Goal: Communication & Community: Answer question/provide support

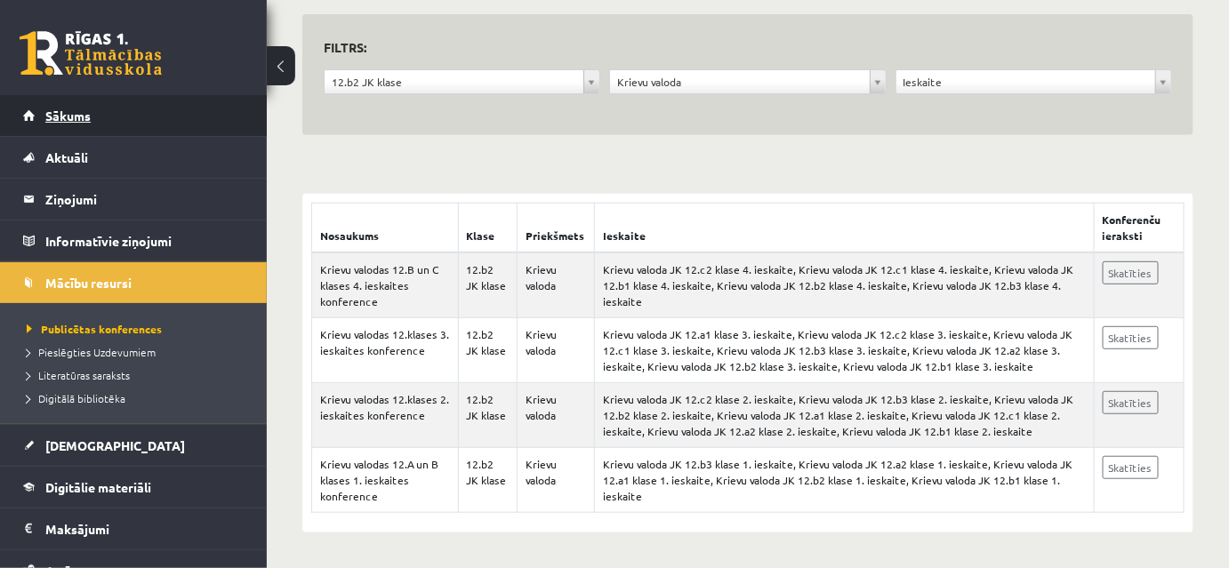
scroll to position [288, 0]
click at [79, 108] on span "Sākums" at bounding box center [67, 116] width 45 height 16
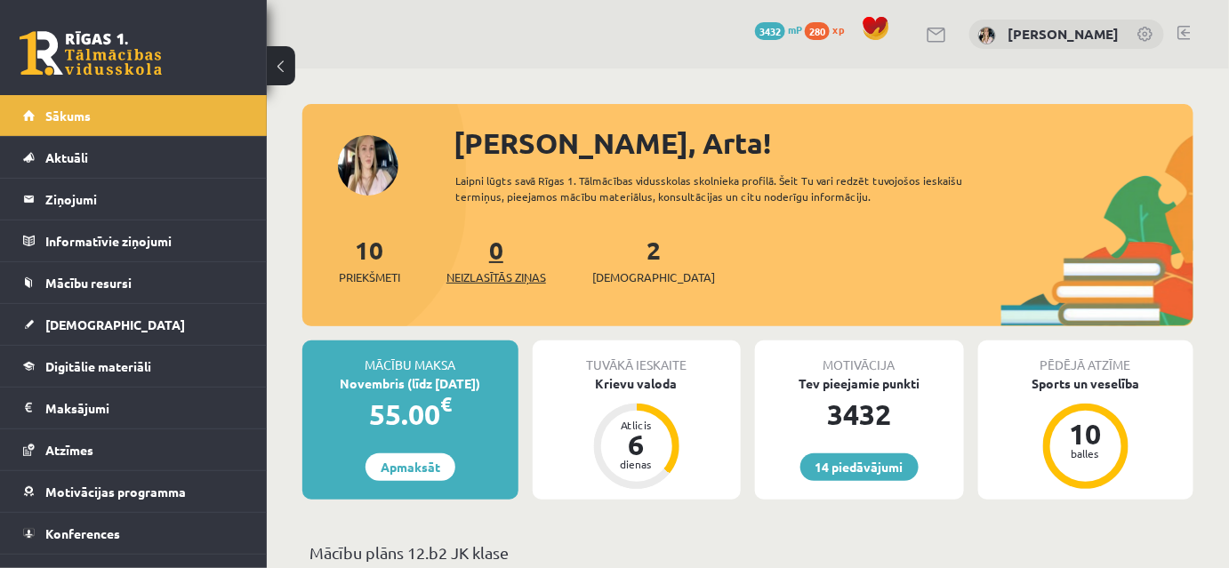
click at [501, 286] on link "0 Neizlasītās ziņas" at bounding box center [496, 260] width 100 height 52
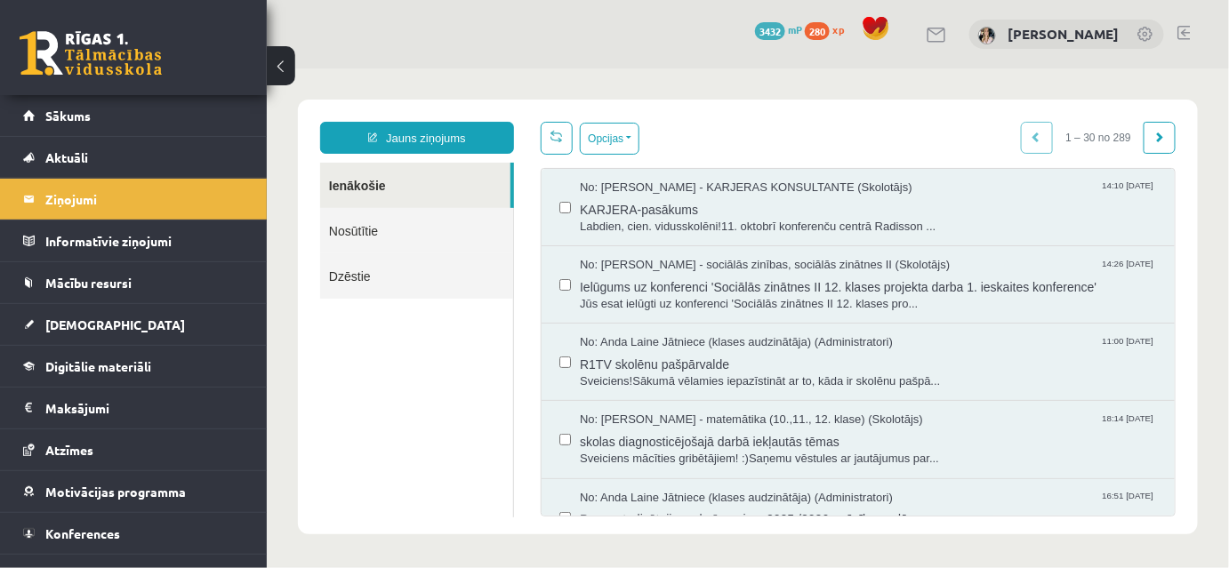
drag, startPoint x: 361, startPoint y: 223, endPoint x: 400, endPoint y: 238, distance: 41.9
click at [362, 224] on link "Nosūtītie" at bounding box center [415, 229] width 193 height 45
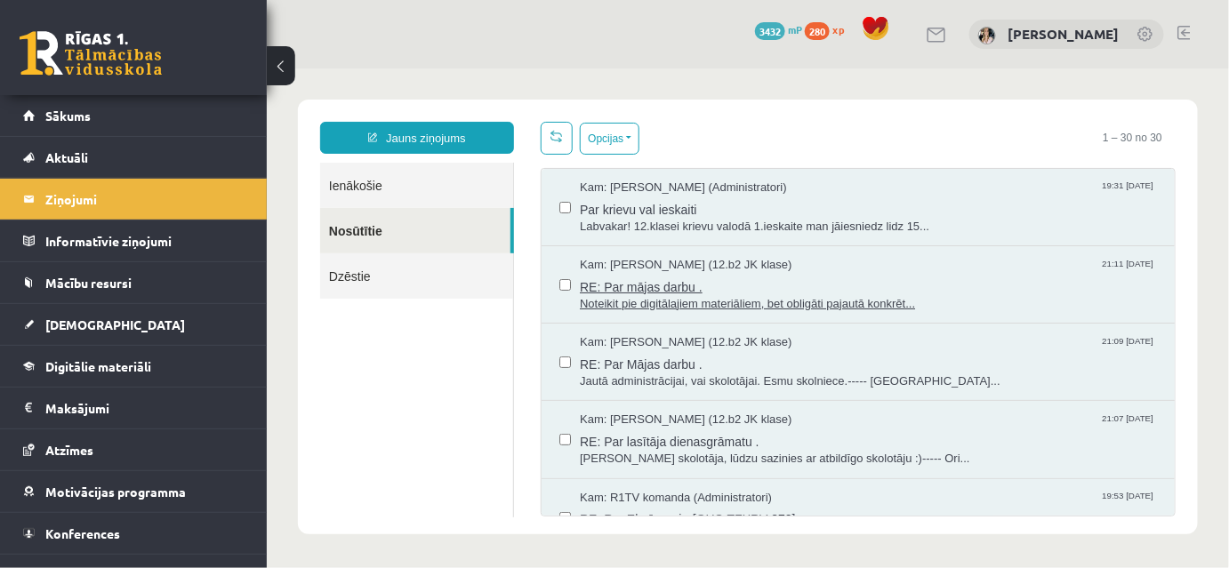
click at [621, 293] on span "RE: Par mājas darbu ." at bounding box center [867, 284] width 577 height 22
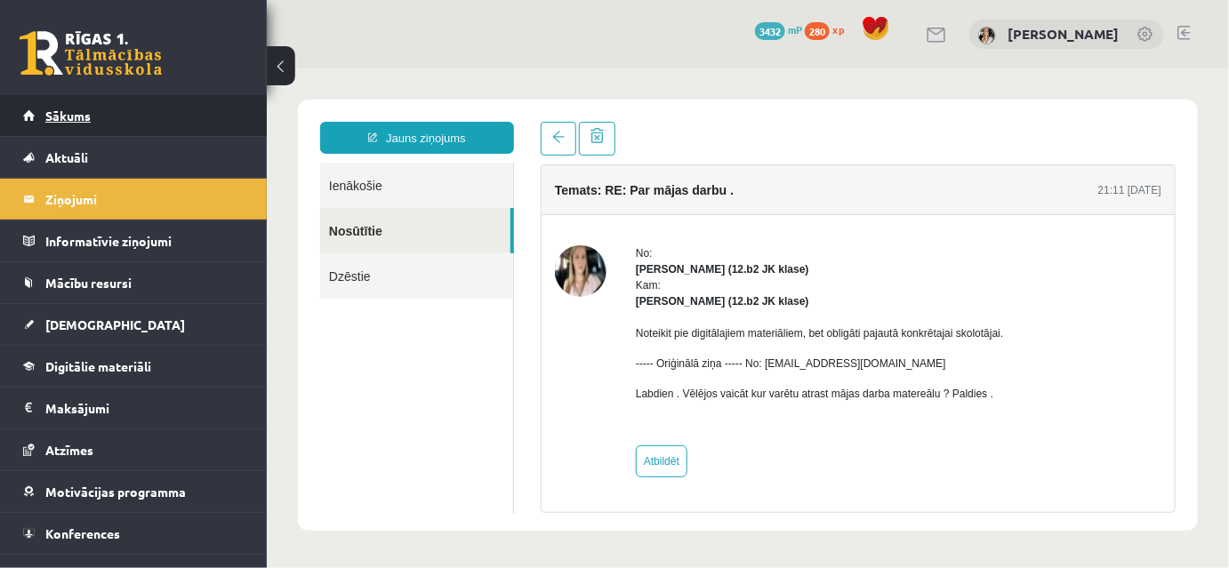
click at [59, 108] on span "Sākums" at bounding box center [67, 116] width 45 height 16
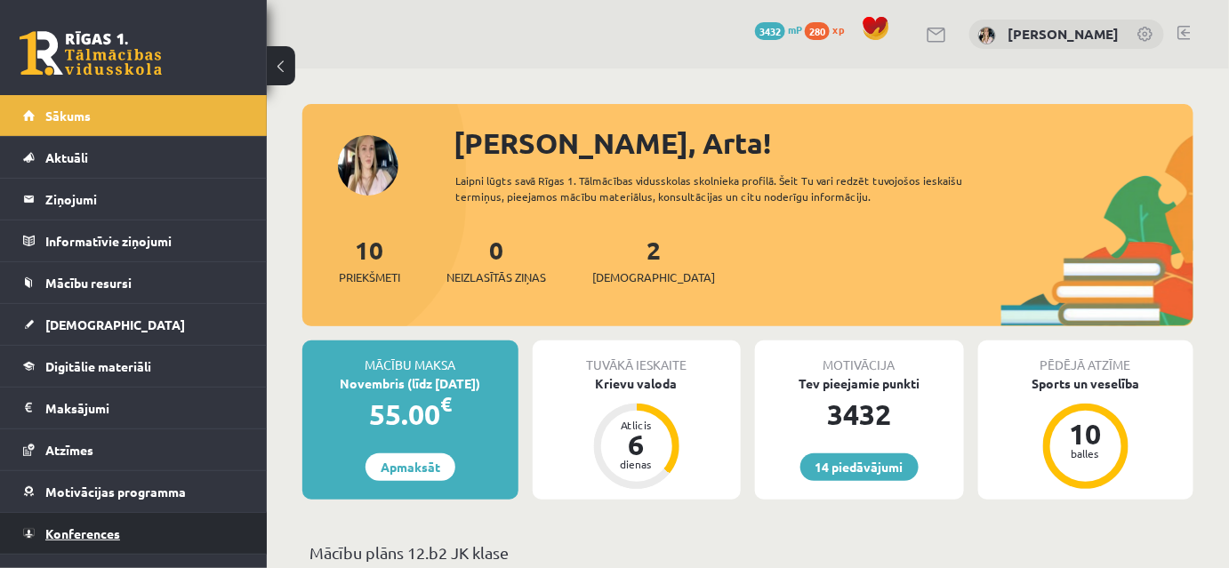
click at [96, 526] on span "Konferences" at bounding box center [82, 534] width 75 height 16
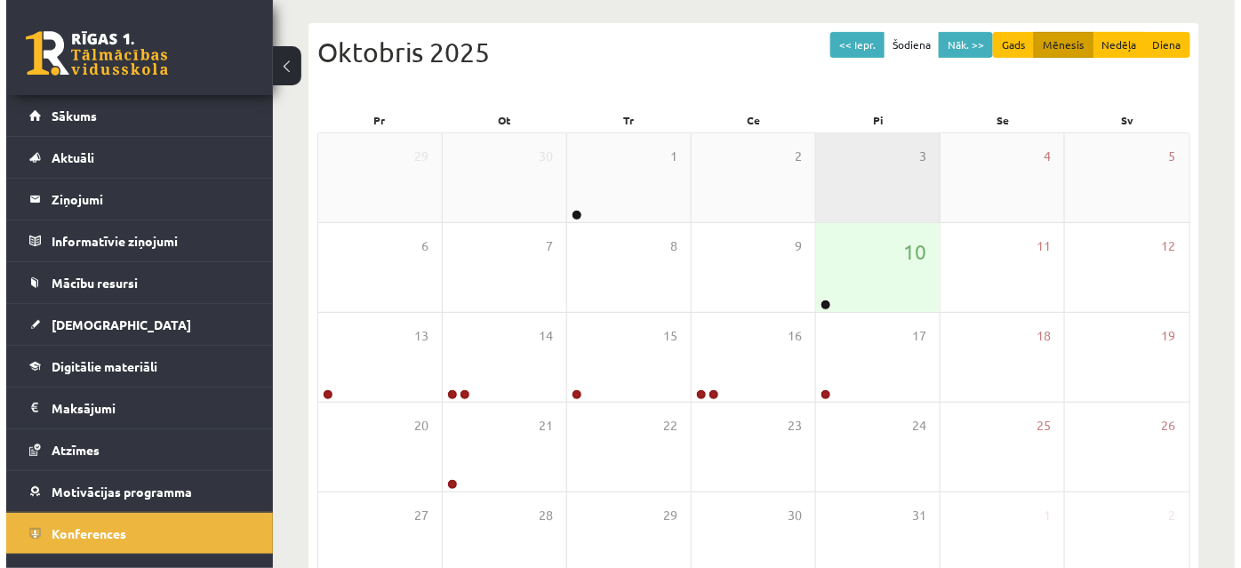
scroll to position [189, 0]
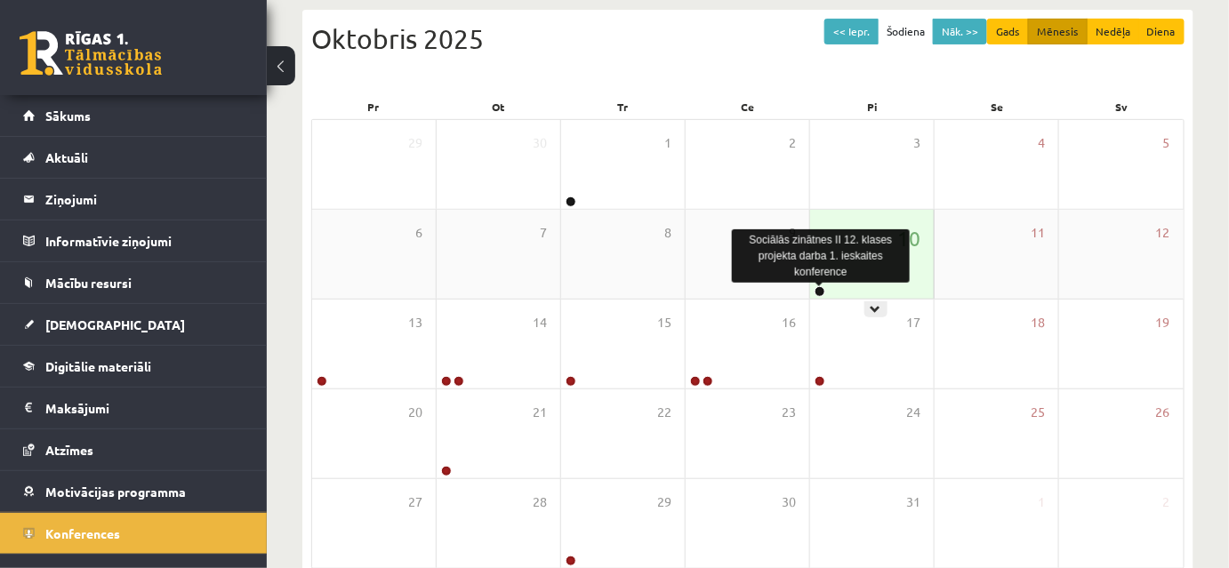
click at [818, 294] on link at bounding box center [820, 291] width 11 height 11
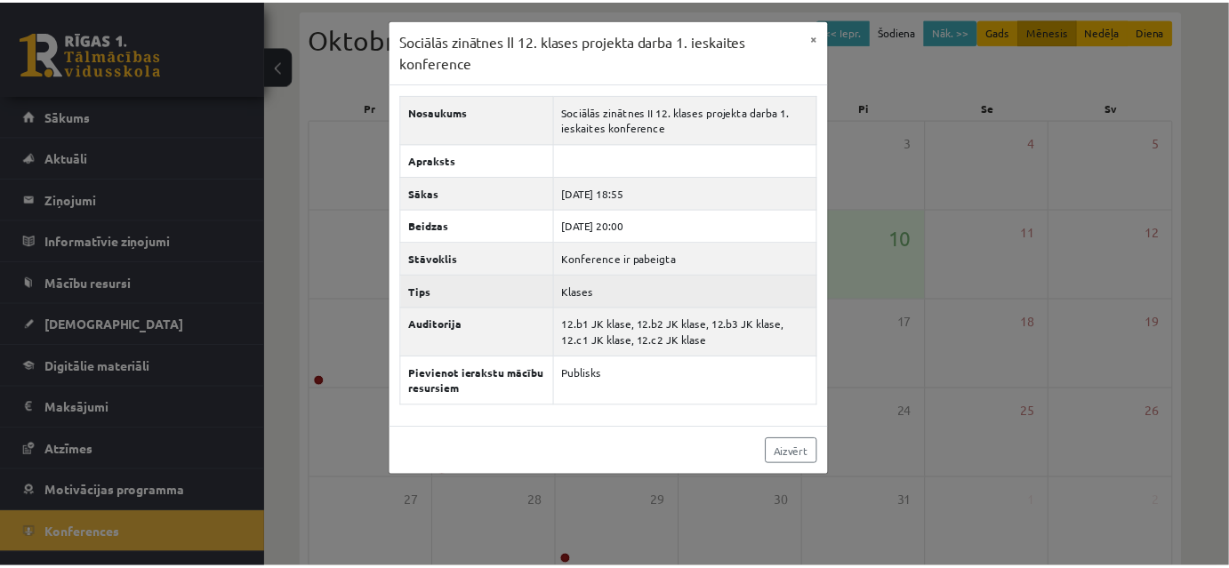
scroll to position [40, 0]
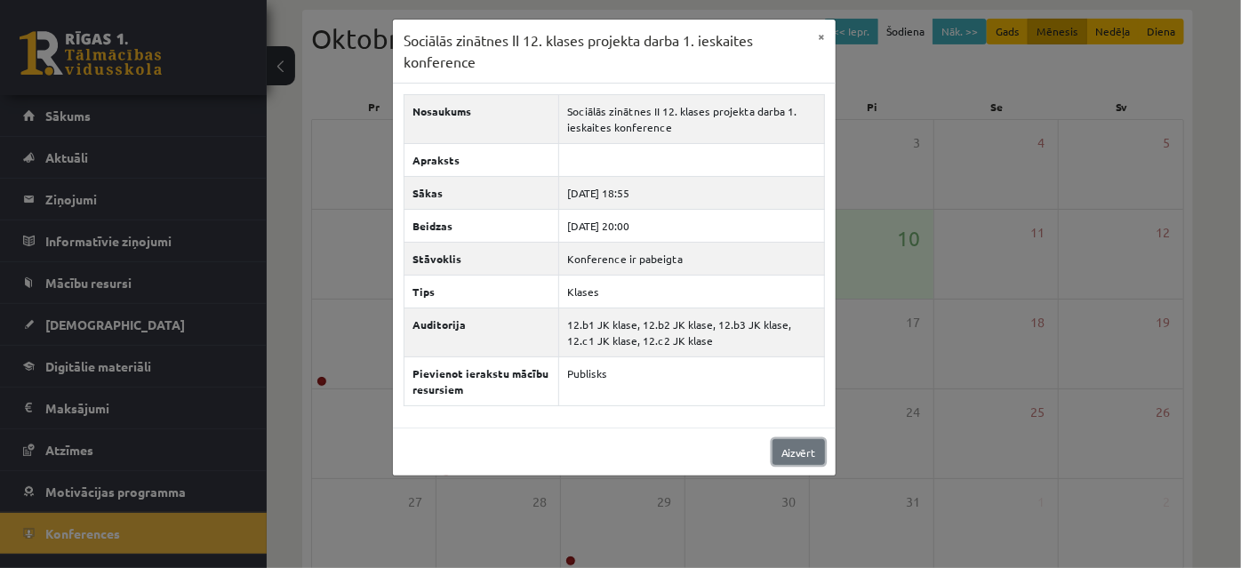
click at [804, 465] on link "Aizvērt" at bounding box center [799, 452] width 52 height 26
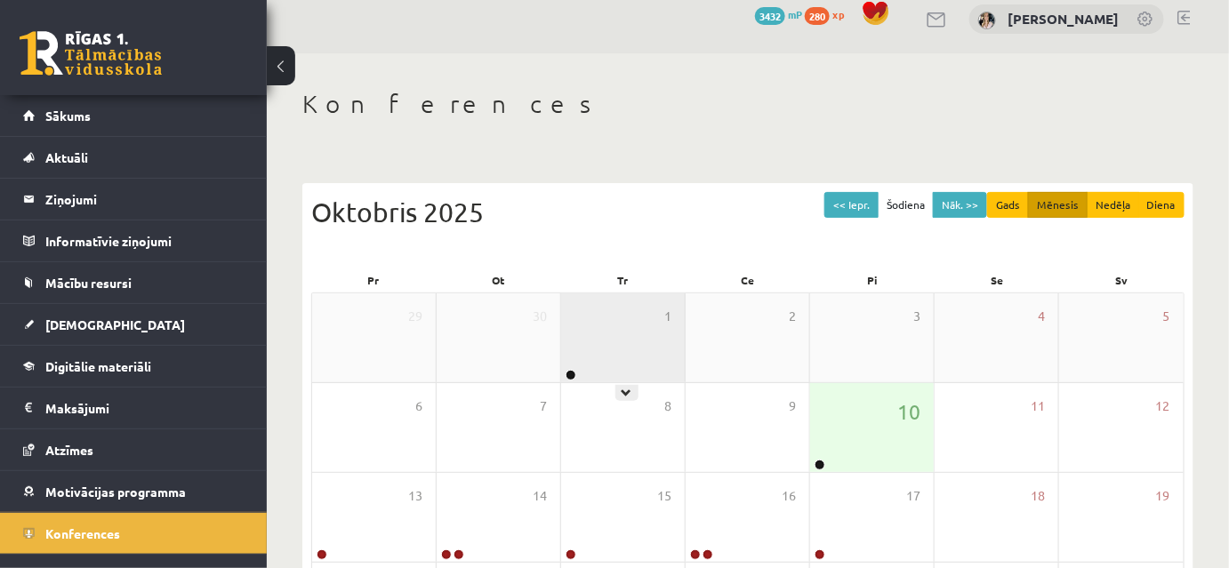
scroll to position [0, 0]
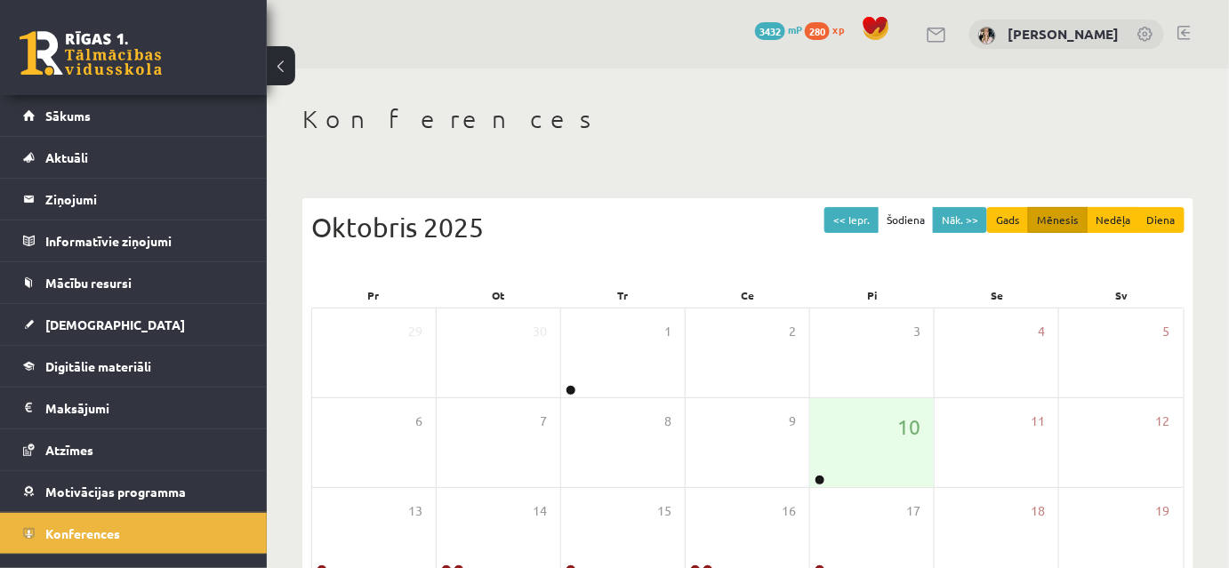
click at [1184, 26] on link at bounding box center [1183, 33] width 13 height 14
